Goal: Task Accomplishment & Management: Manage account settings

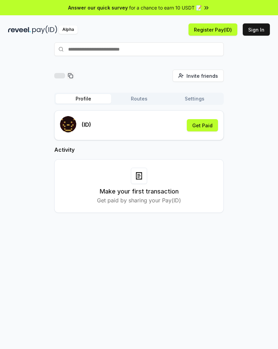
click at [208, 126] on button "Get Paid" at bounding box center [202, 125] width 31 height 12
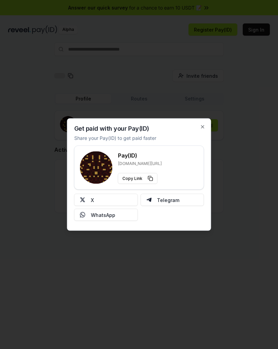
click at [129, 197] on button "X" at bounding box center [106, 200] width 64 height 12
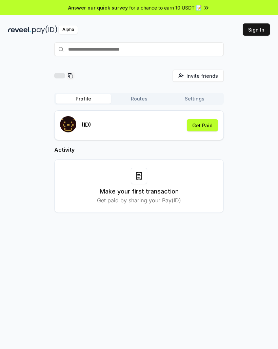
click at [200, 128] on button "Get Paid" at bounding box center [202, 125] width 31 height 12
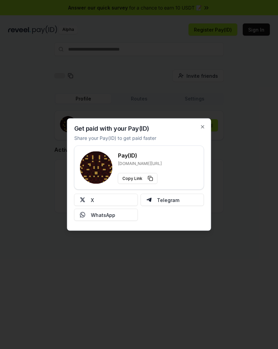
click at [125, 195] on button "X" at bounding box center [106, 200] width 64 height 12
